Goal: Information Seeking & Learning: Check status

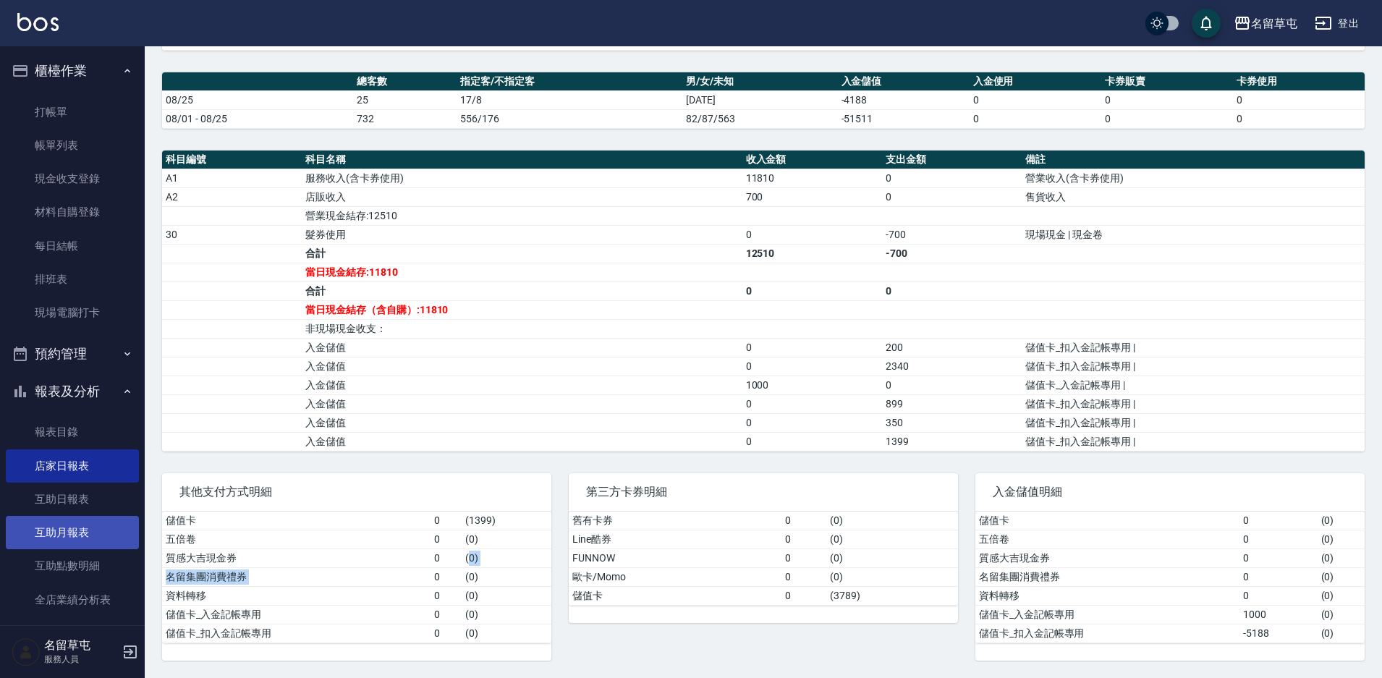
scroll to position [392, 0]
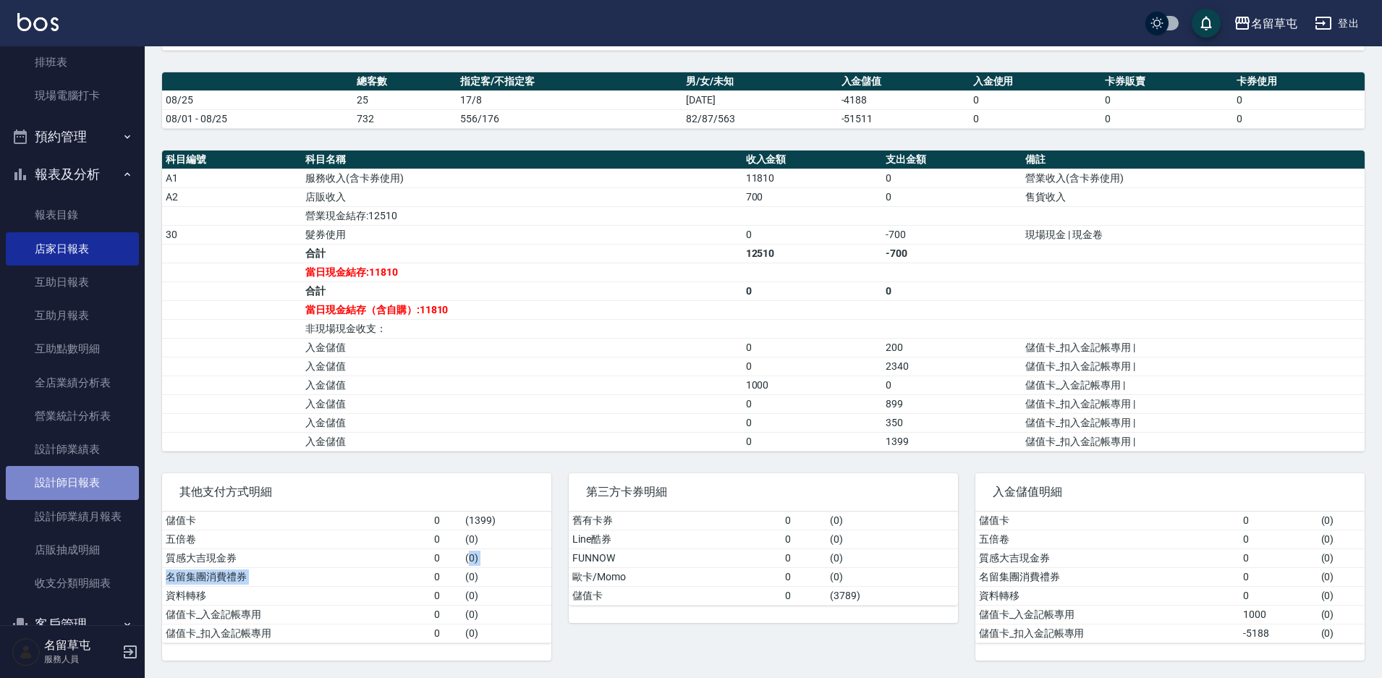
click at [83, 476] on link "設計師日報表" at bounding box center [72, 482] width 133 height 33
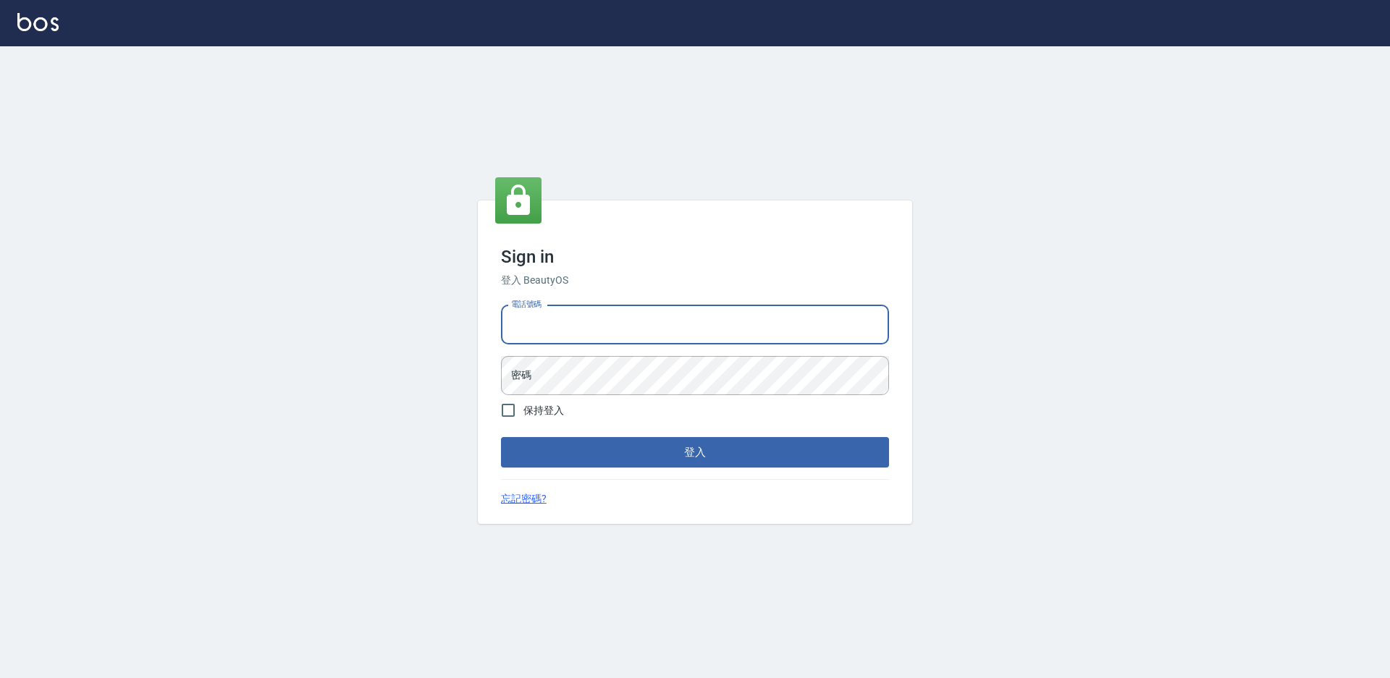
click at [515, 318] on input "電話號碼" at bounding box center [695, 324] width 388 height 39
type input "2306457"
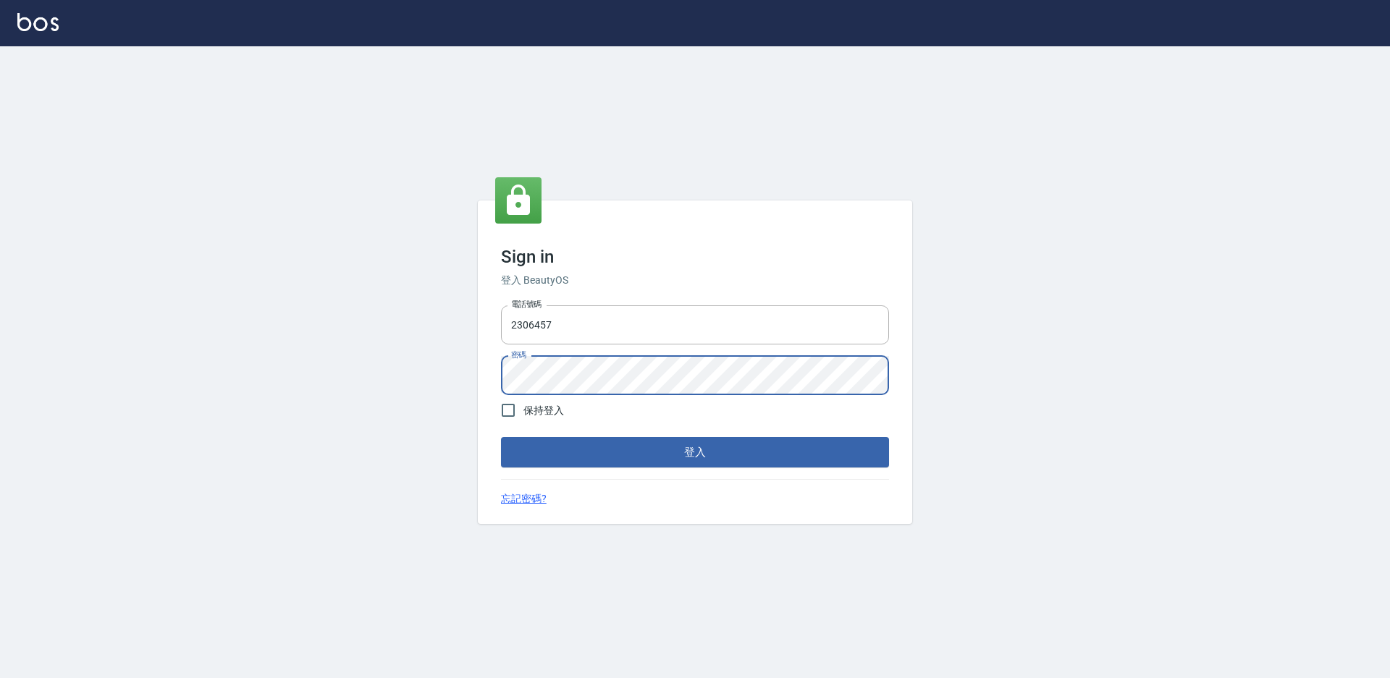
click at [501, 437] on button "登入" at bounding box center [695, 452] width 388 height 30
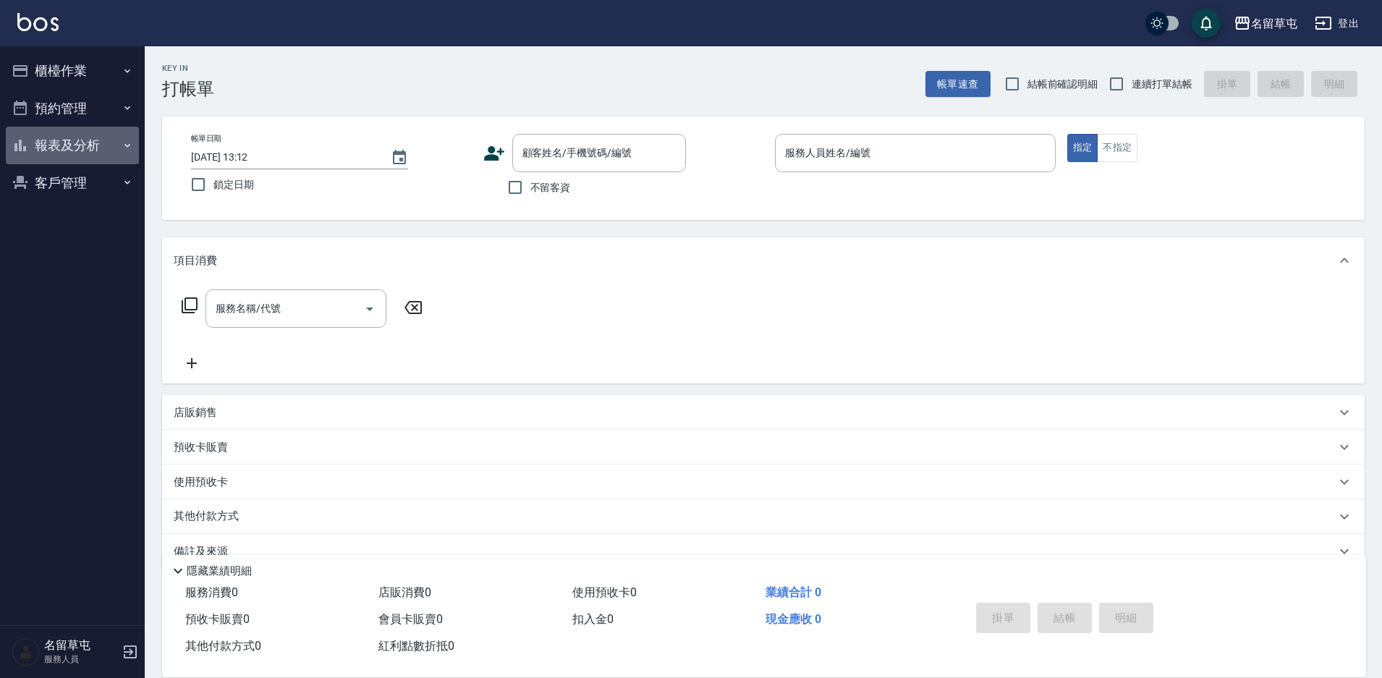
click at [56, 155] on button "報表及分析" at bounding box center [72, 146] width 133 height 38
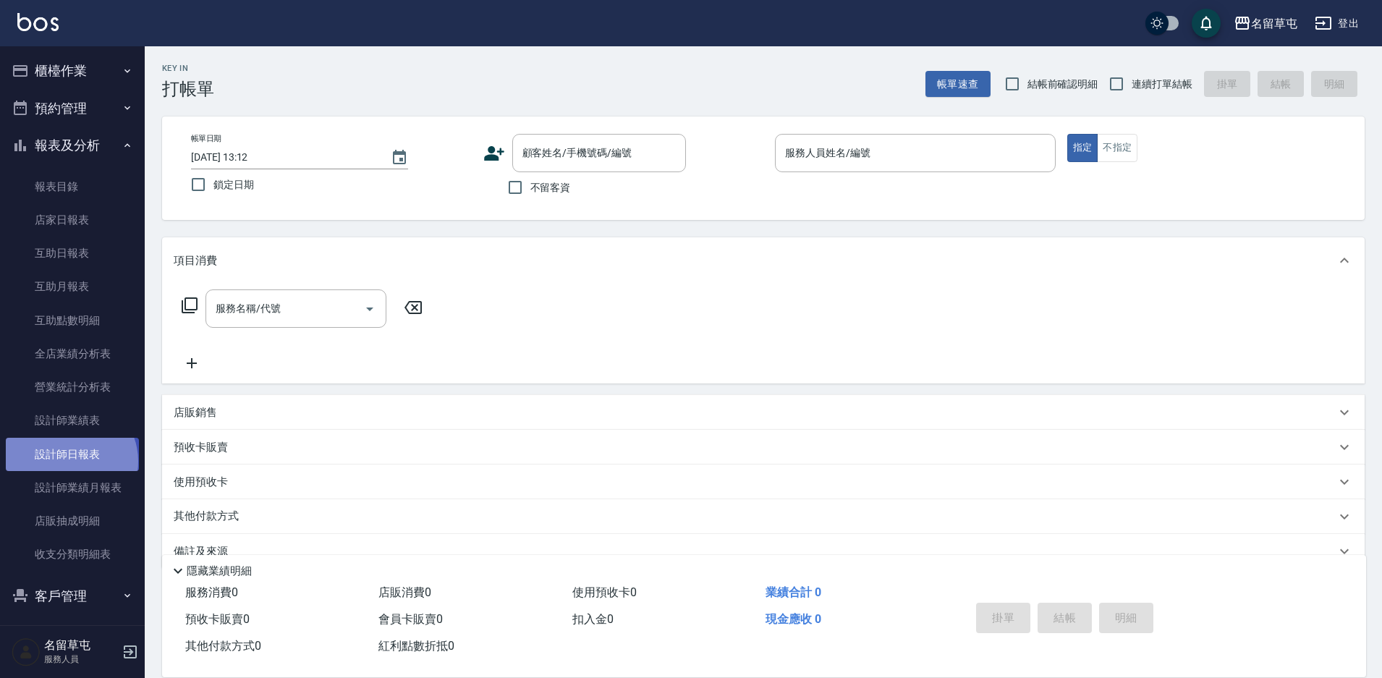
click at [69, 461] on link "設計師日報表" at bounding box center [72, 454] width 133 height 33
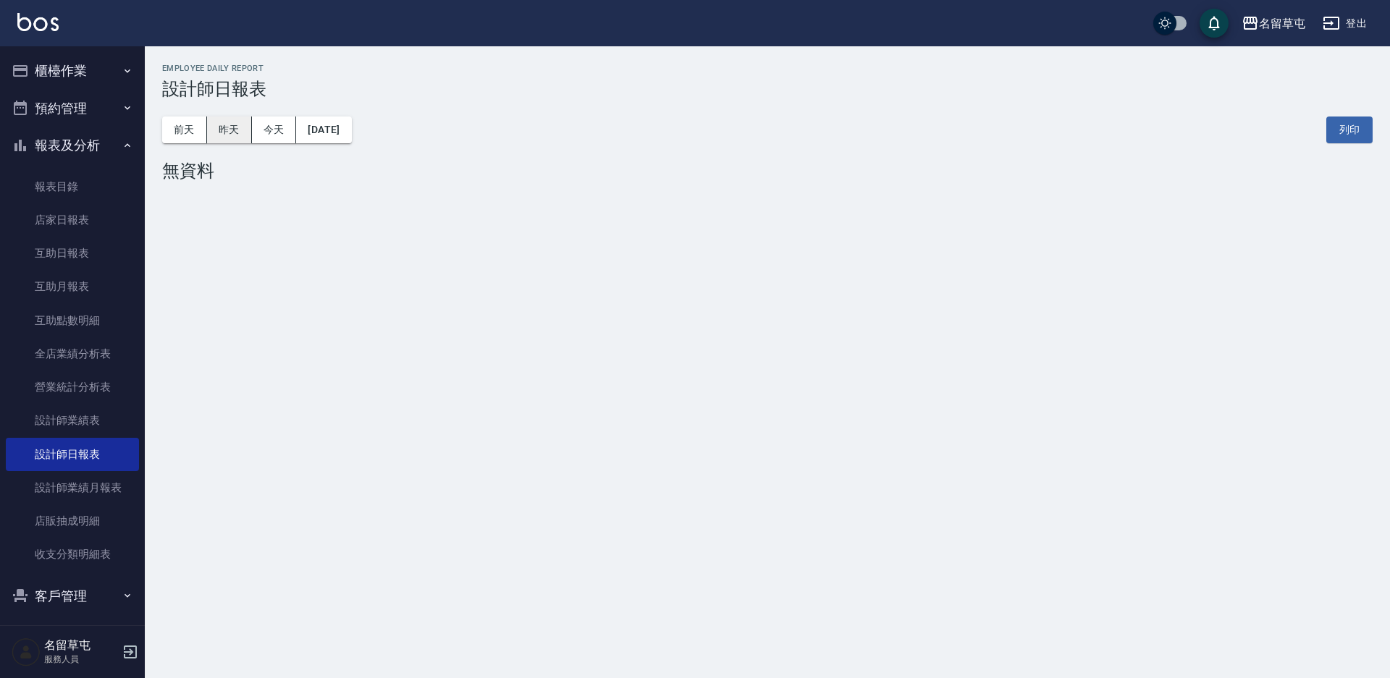
click at [223, 135] on button "昨天" at bounding box center [229, 130] width 45 height 27
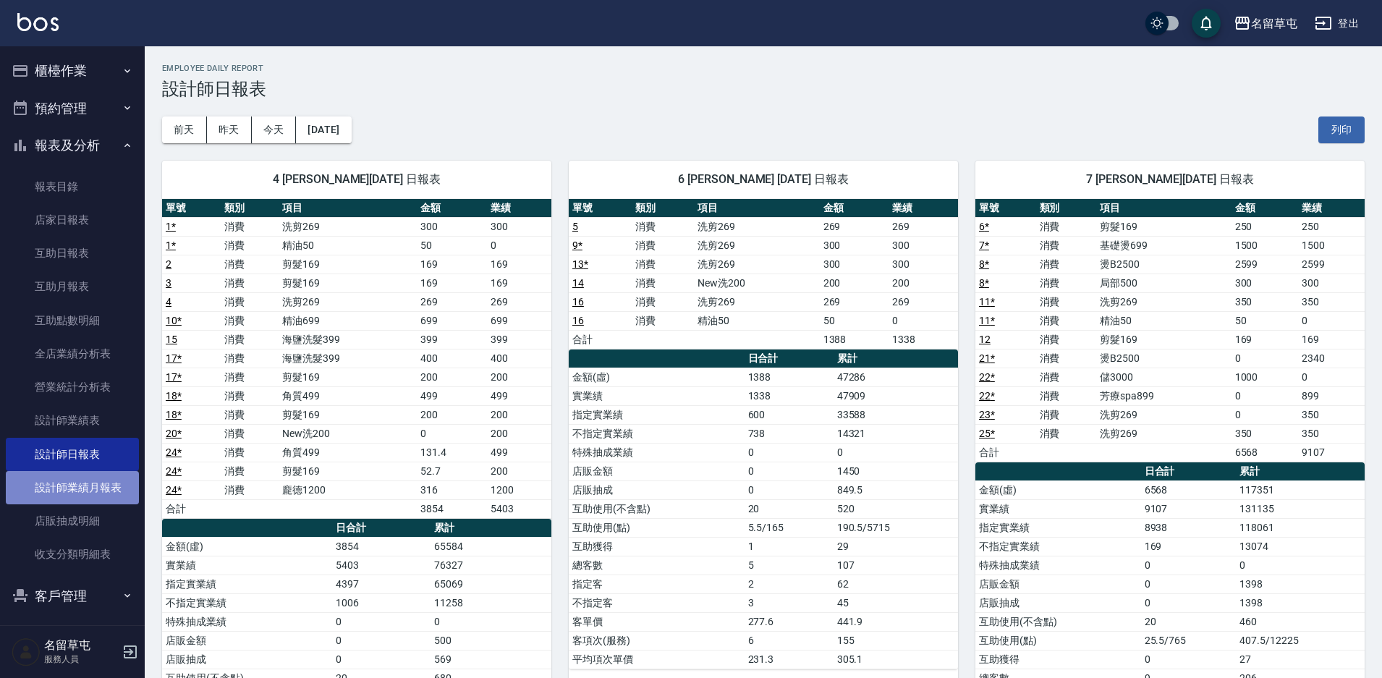
click at [82, 492] on link "設計師業績月報表" at bounding box center [72, 487] width 133 height 33
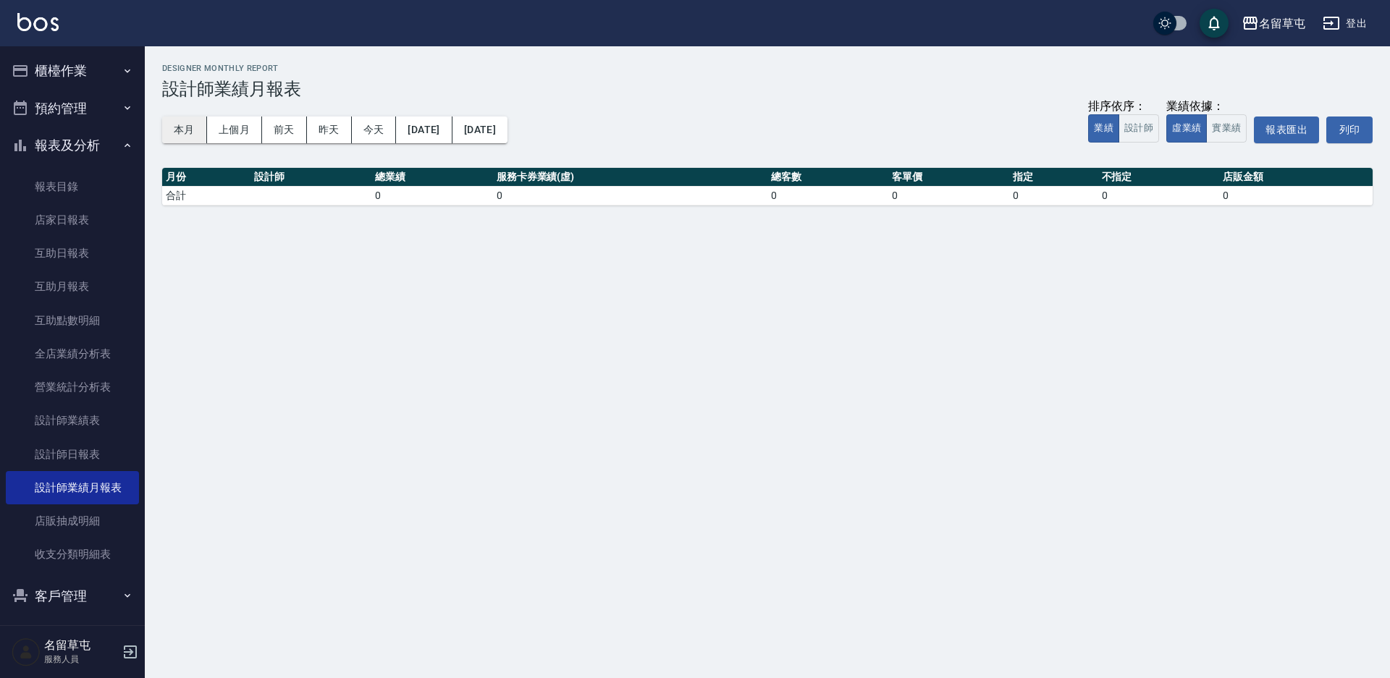
click at [180, 130] on button "本月" at bounding box center [184, 130] width 45 height 27
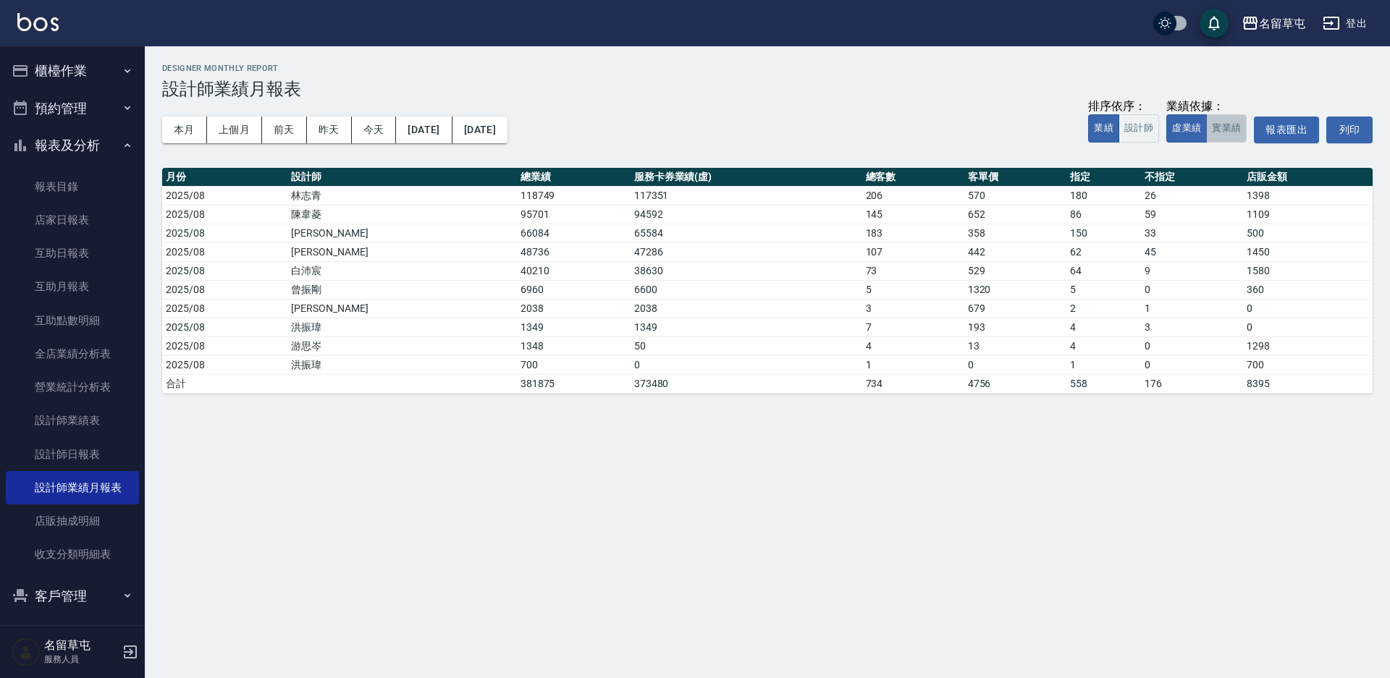
click at [1223, 132] on button "實業績" at bounding box center [1226, 128] width 41 height 28
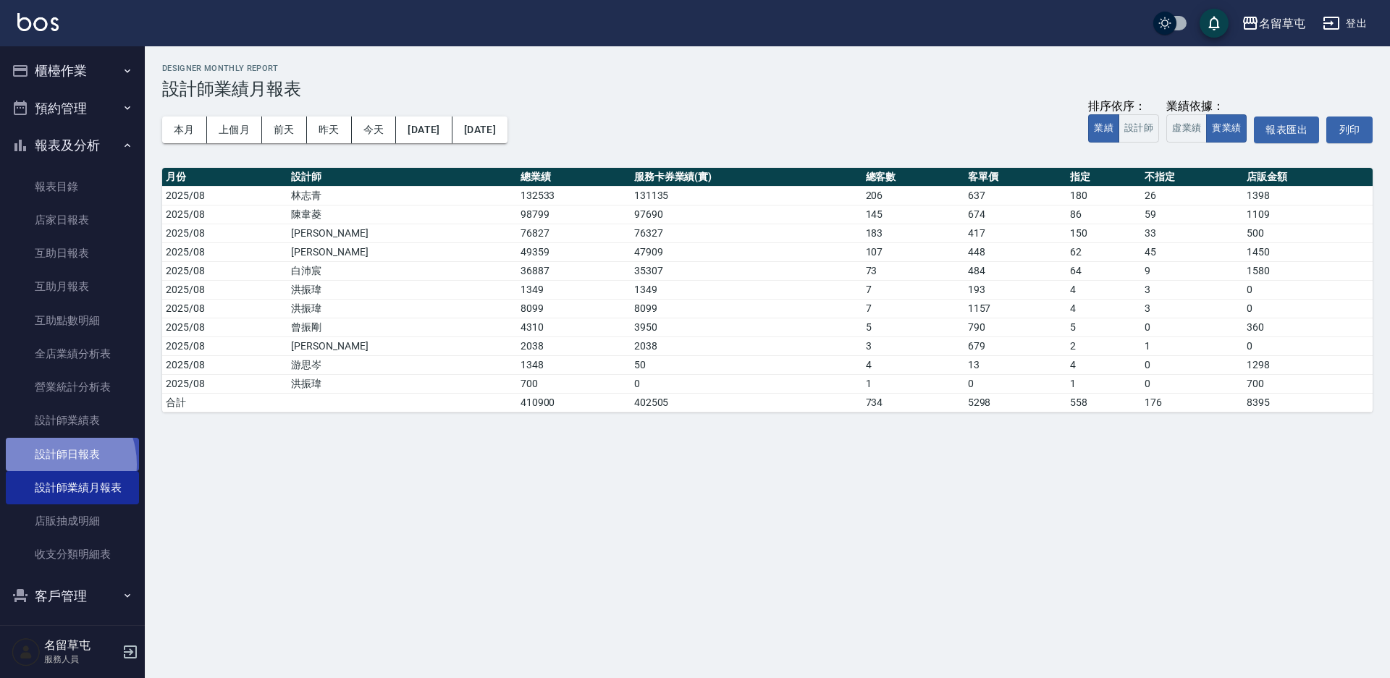
click at [52, 464] on link "設計師日報表" at bounding box center [72, 454] width 133 height 33
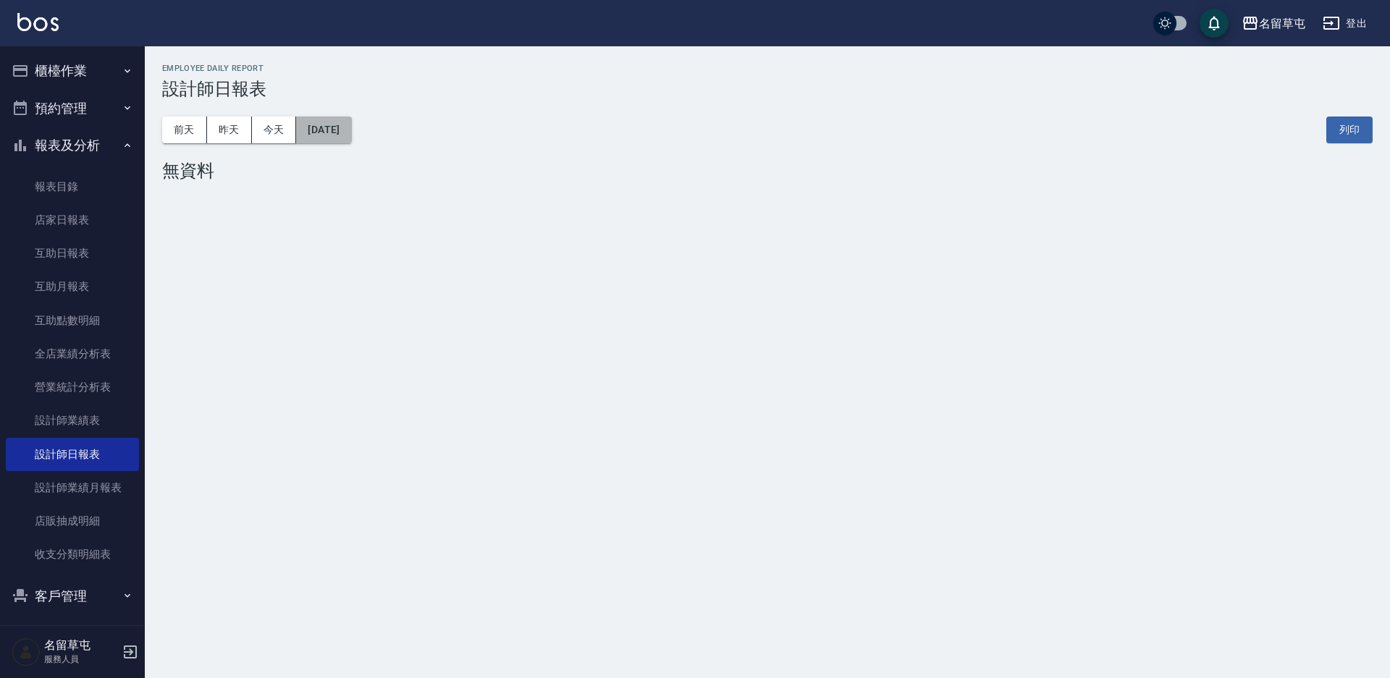
click at [329, 131] on button "[DATE]" at bounding box center [323, 130] width 55 height 27
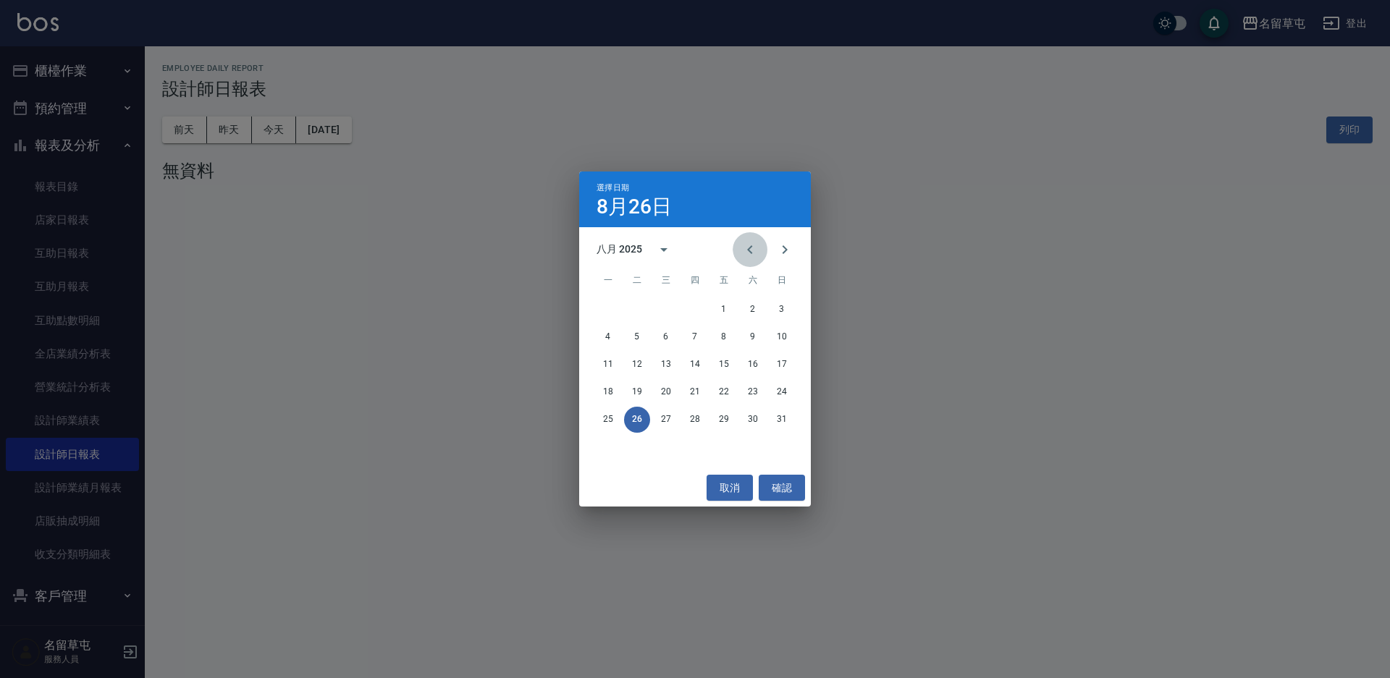
click at [743, 247] on icon "Previous month" at bounding box center [749, 249] width 17 height 17
click at [717, 366] on button "18" at bounding box center [724, 365] width 26 height 26
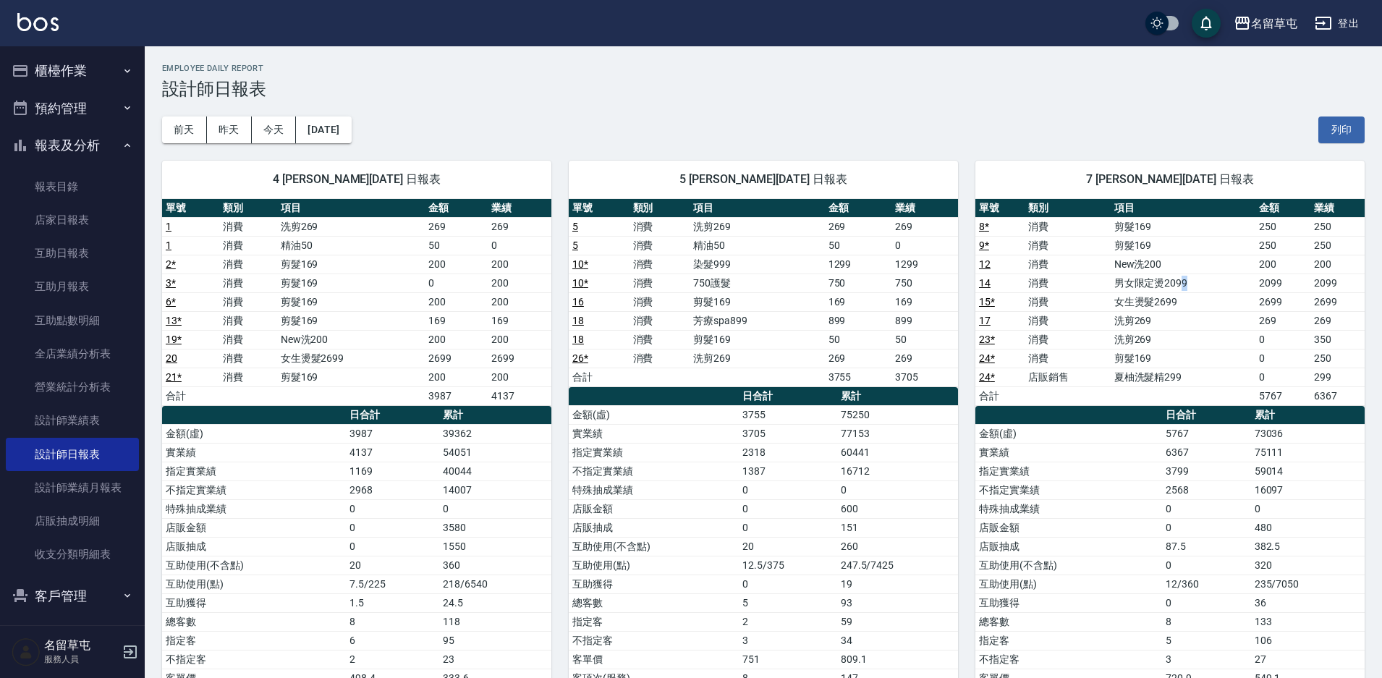
drag, startPoint x: 1185, startPoint y: 282, endPoint x: 1208, endPoint y: 291, distance: 24.7
click at [1208, 291] on td "男女限定燙2099" at bounding box center [1183, 283] width 145 height 19
click at [1217, 335] on td "洗剪269" at bounding box center [1183, 339] width 145 height 19
drag, startPoint x: 1017, startPoint y: 300, endPoint x: 1208, endPoint y: 305, distance: 191.2
click at [1208, 305] on tr "15 * 消費 女生燙髮2699 2699 2699" at bounding box center [1170, 301] width 389 height 19
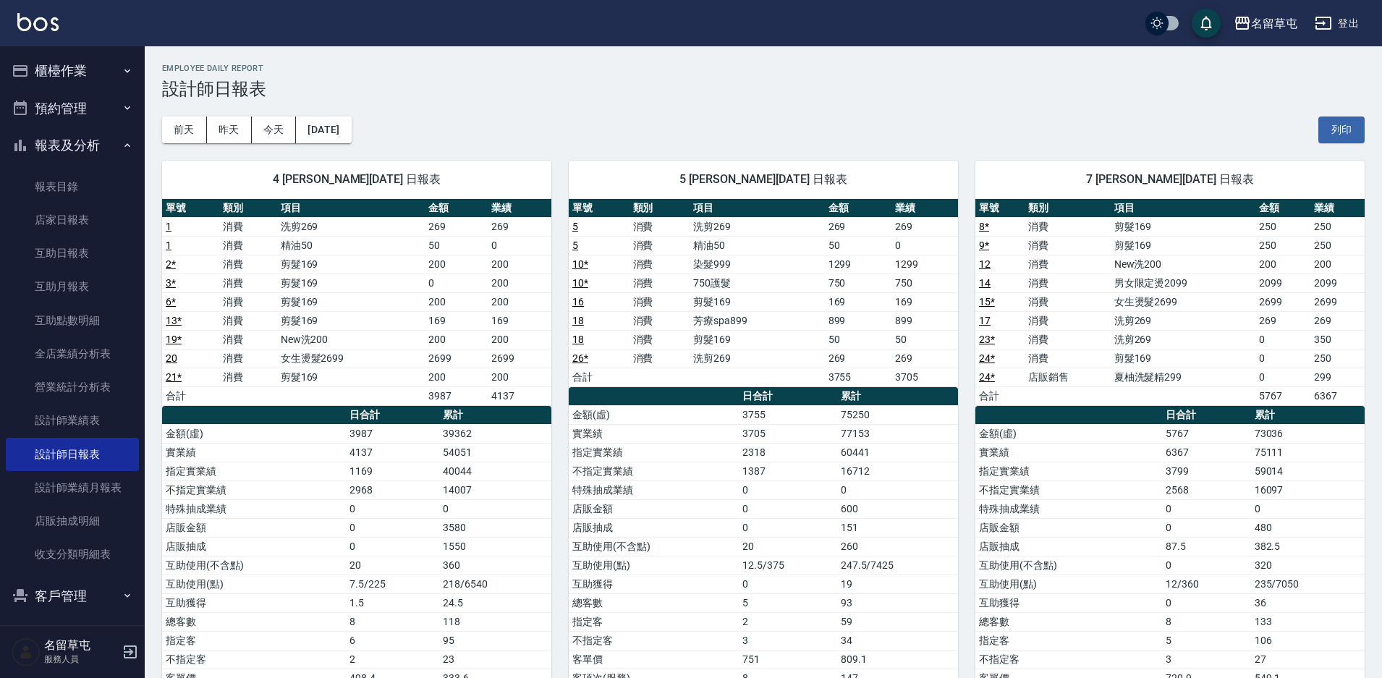
click at [478, 109] on div "前天 昨天 今天 2025/07/18 列印" at bounding box center [763, 130] width 1203 height 62
